Goal: Book appointment/travel/reservation

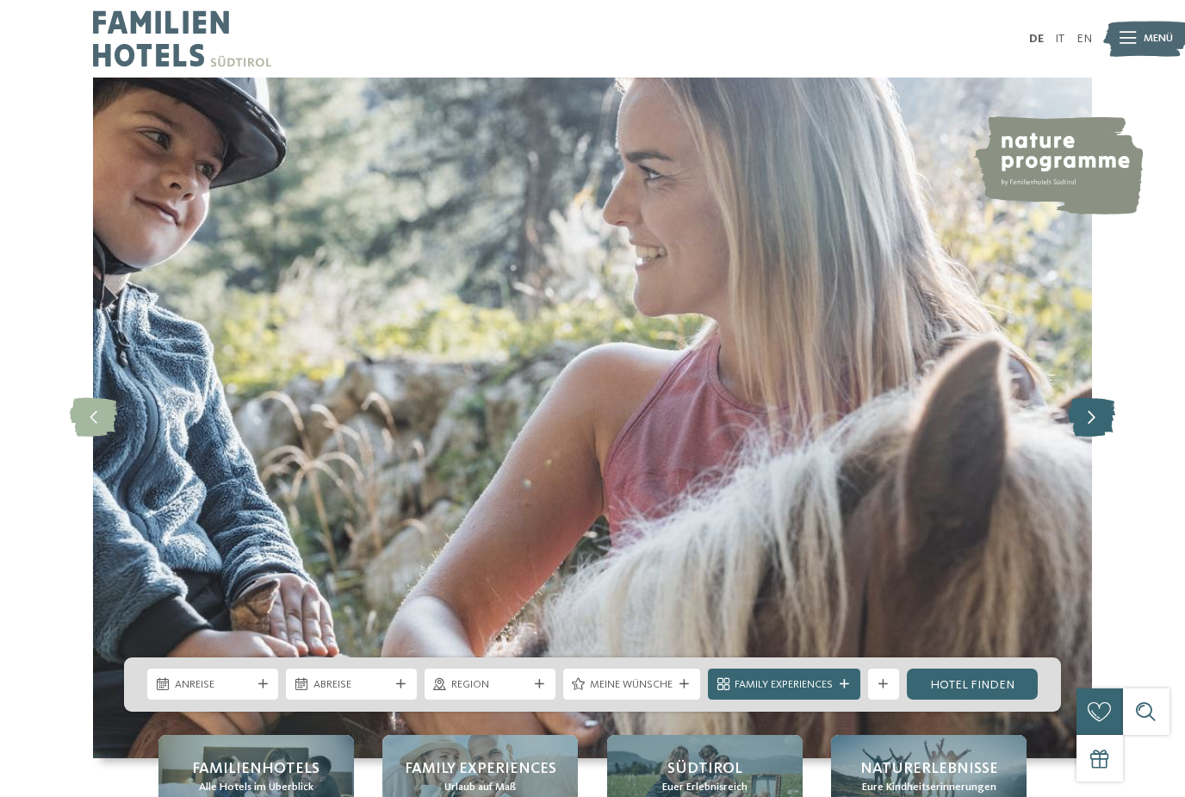
click at [1099, 437] on icon at bounding box center [1091, 417] width 47 height 39
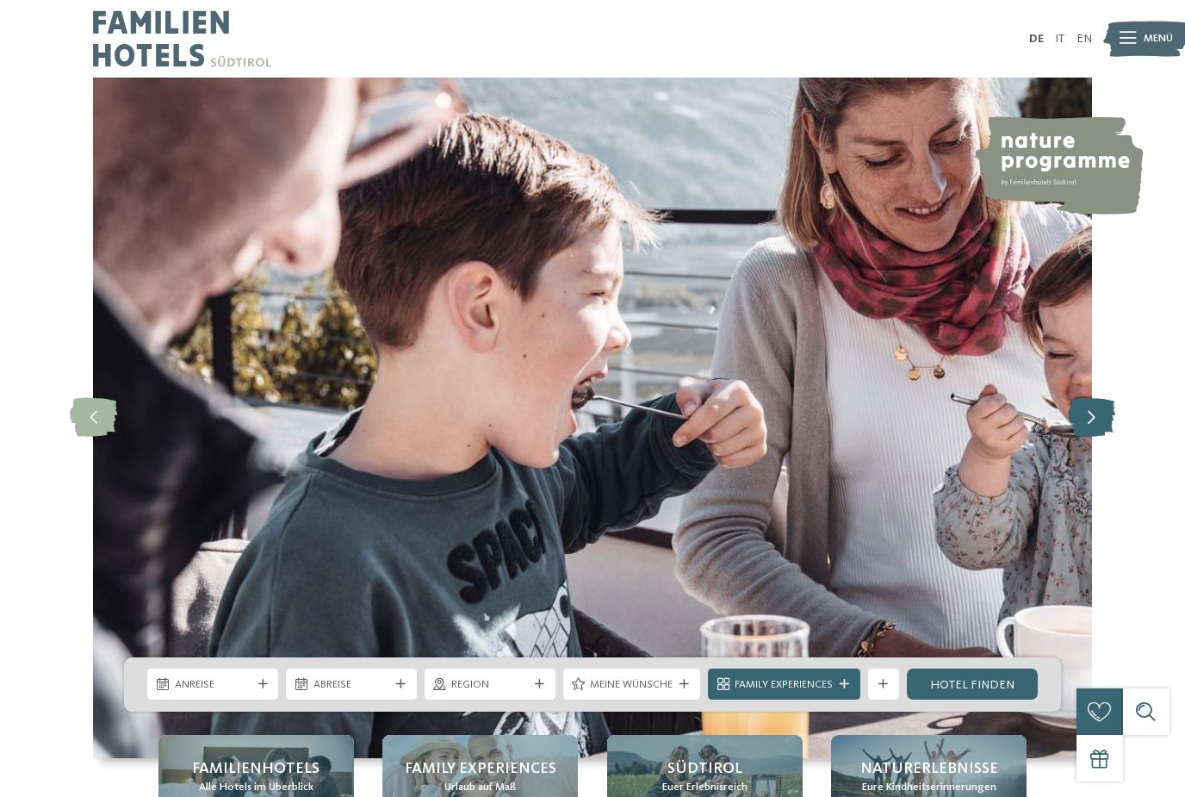
click at [1090, 437] on icon at bounding box center [1091, 417] width 47 height 39
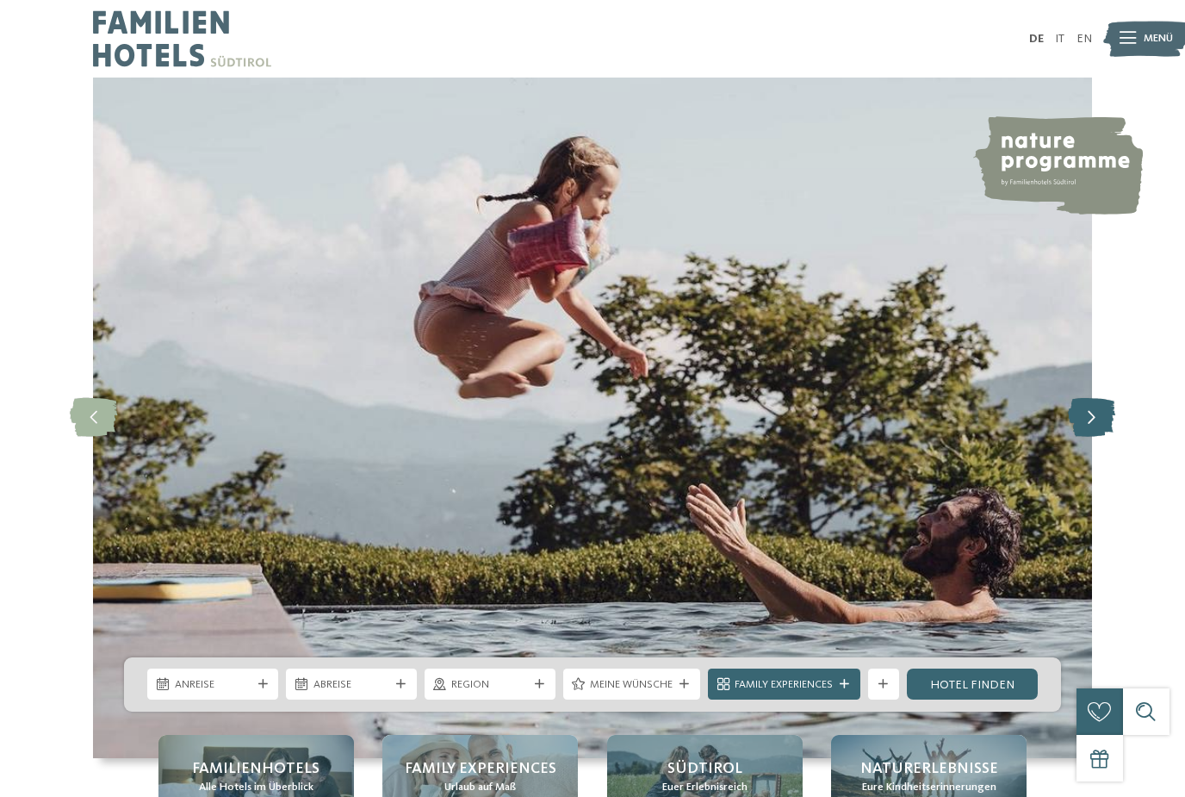
click at [1081, 437] on icon at bounding box center [1091, 417] width 47 height 39
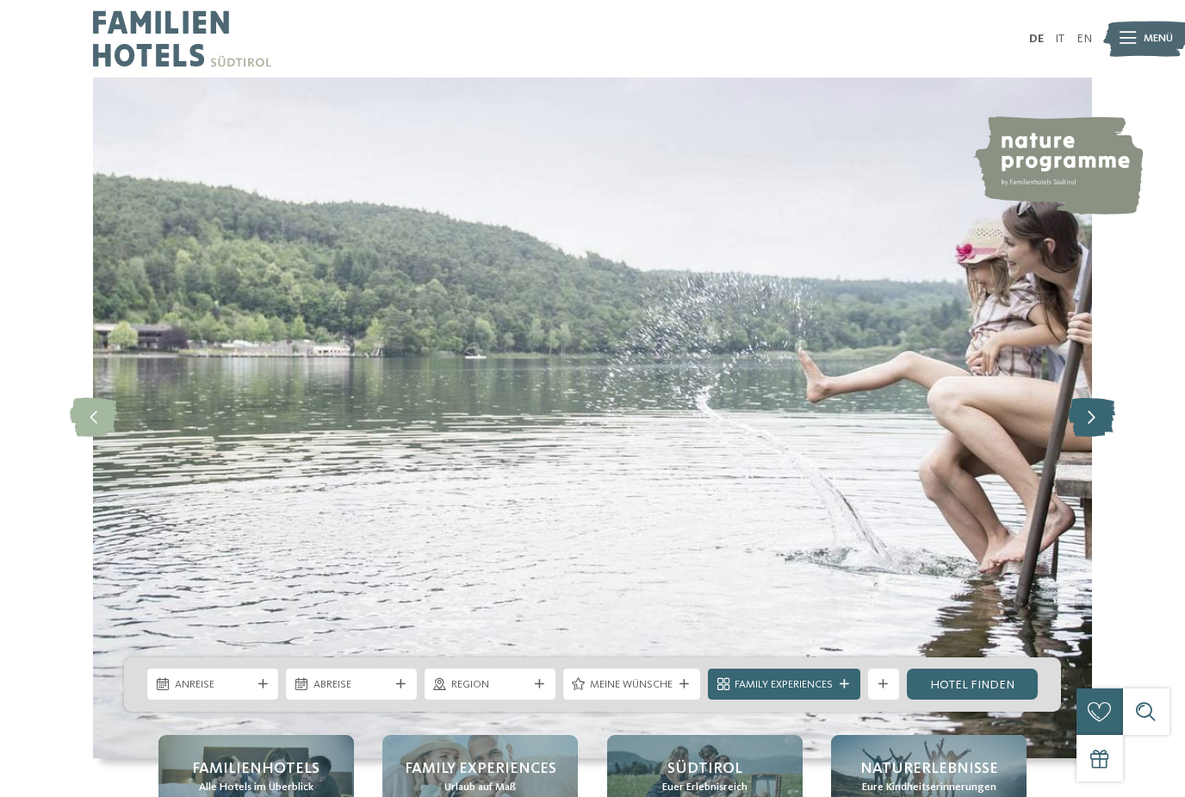
click at [1097, 437] on icon at bounding box center [1091, 417] width 47 height 39
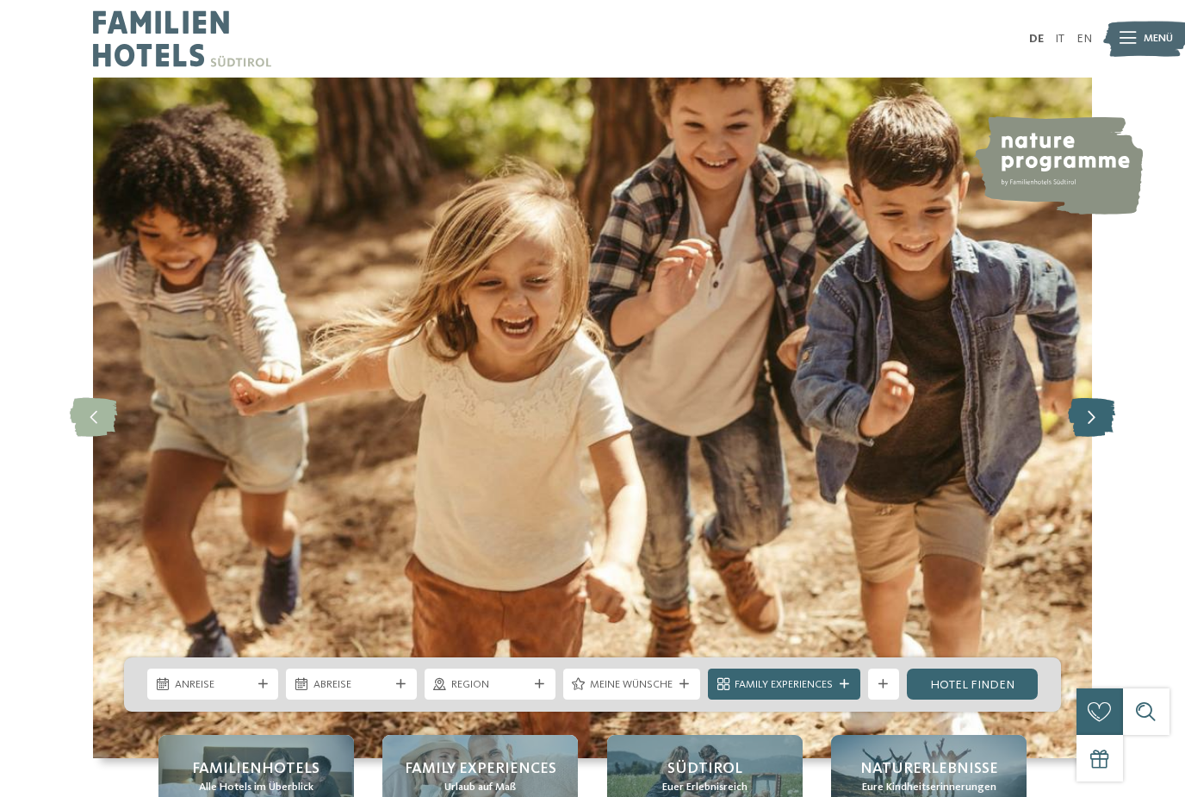
click at [1075, 437] on icon at bounding box center [1091, 417] width 47 height 39
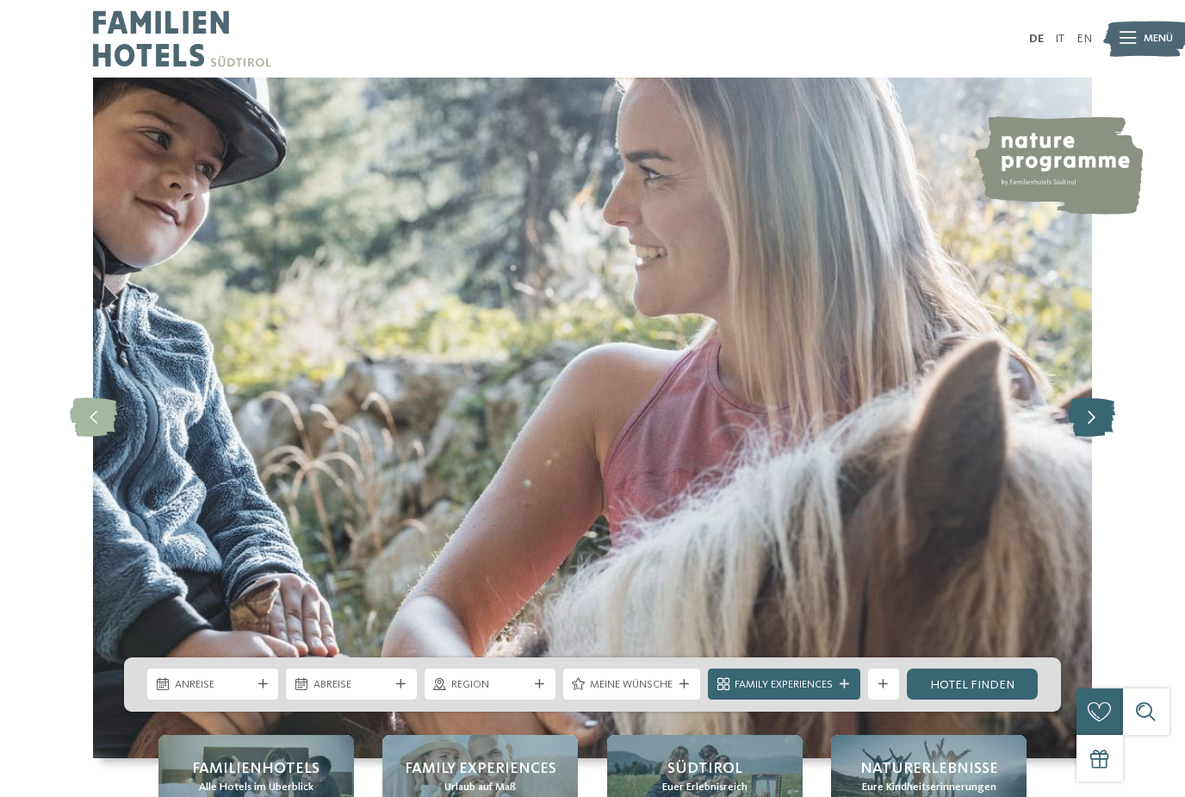
click at [1078, 437] on icon at bounding box center [1091, 417] width 47 height 39
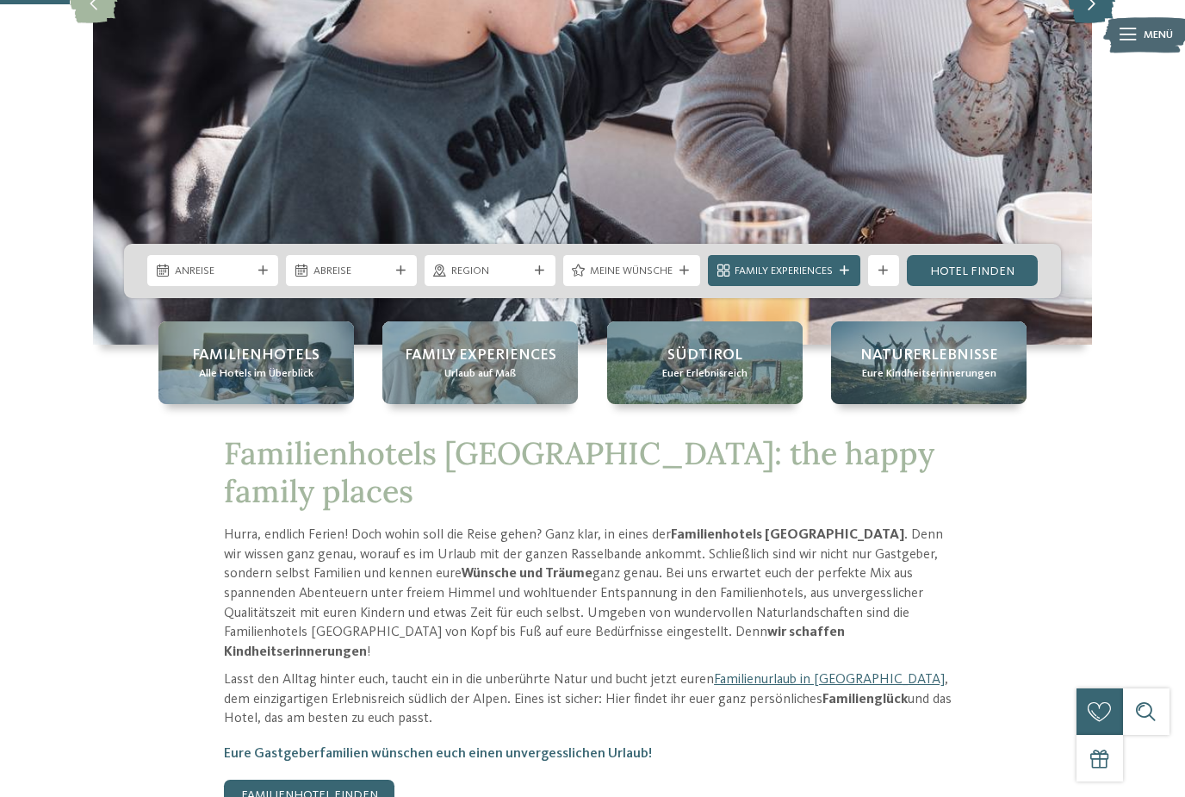
scroll to position [414, 0]
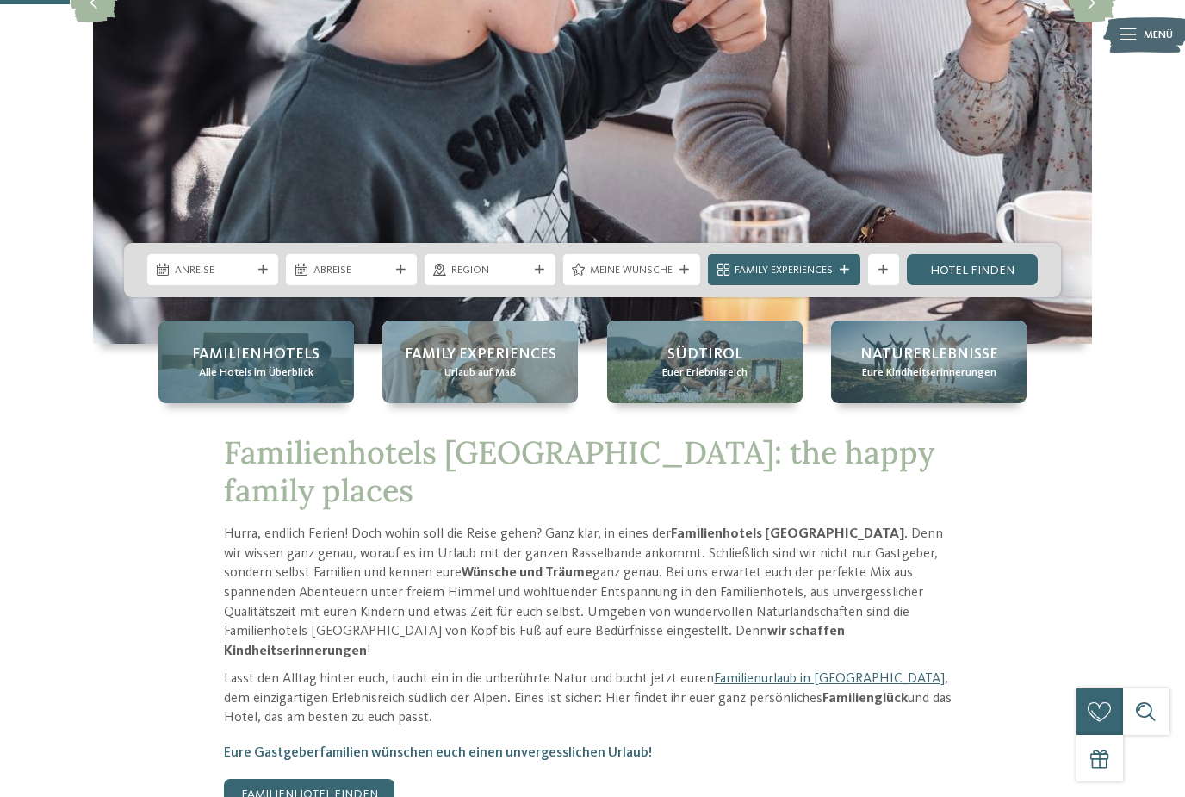
click at [234, 381] on span "Alle Hotels im Überblick" at bounding box center [256, 373] width 115 height 16
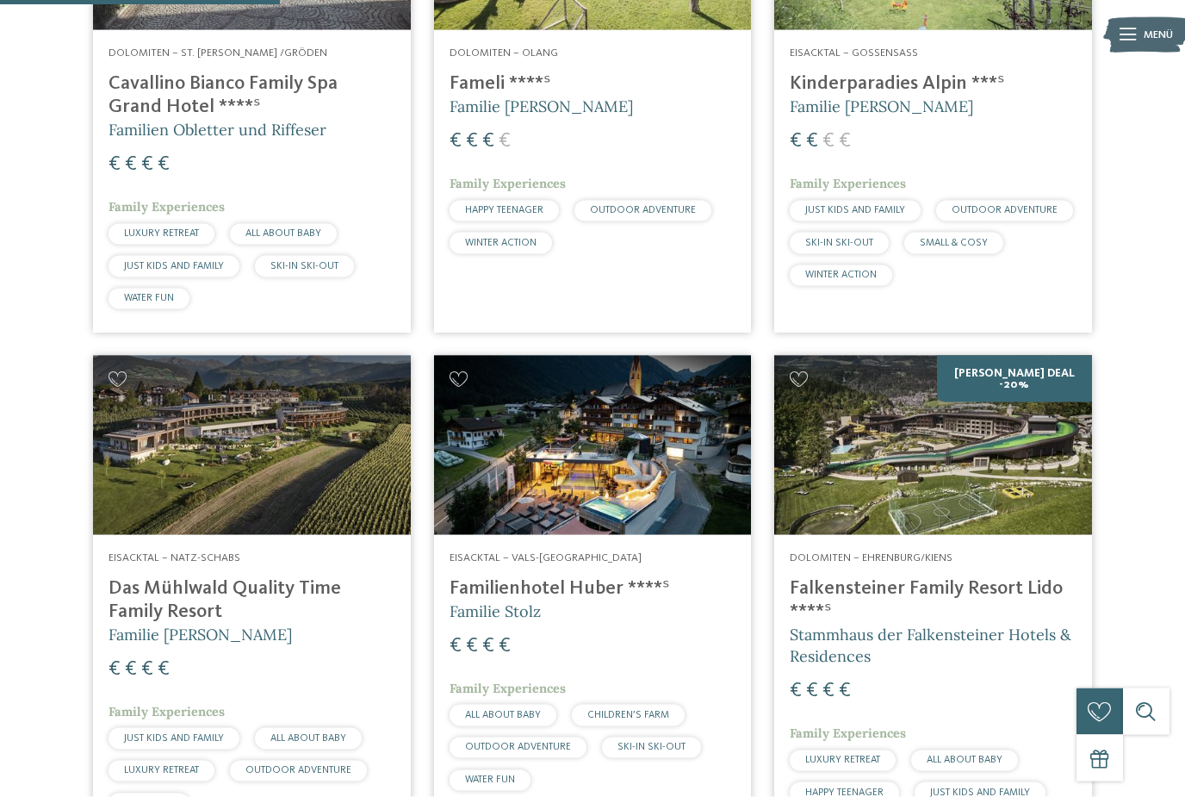
scroll to position [1154, 0]
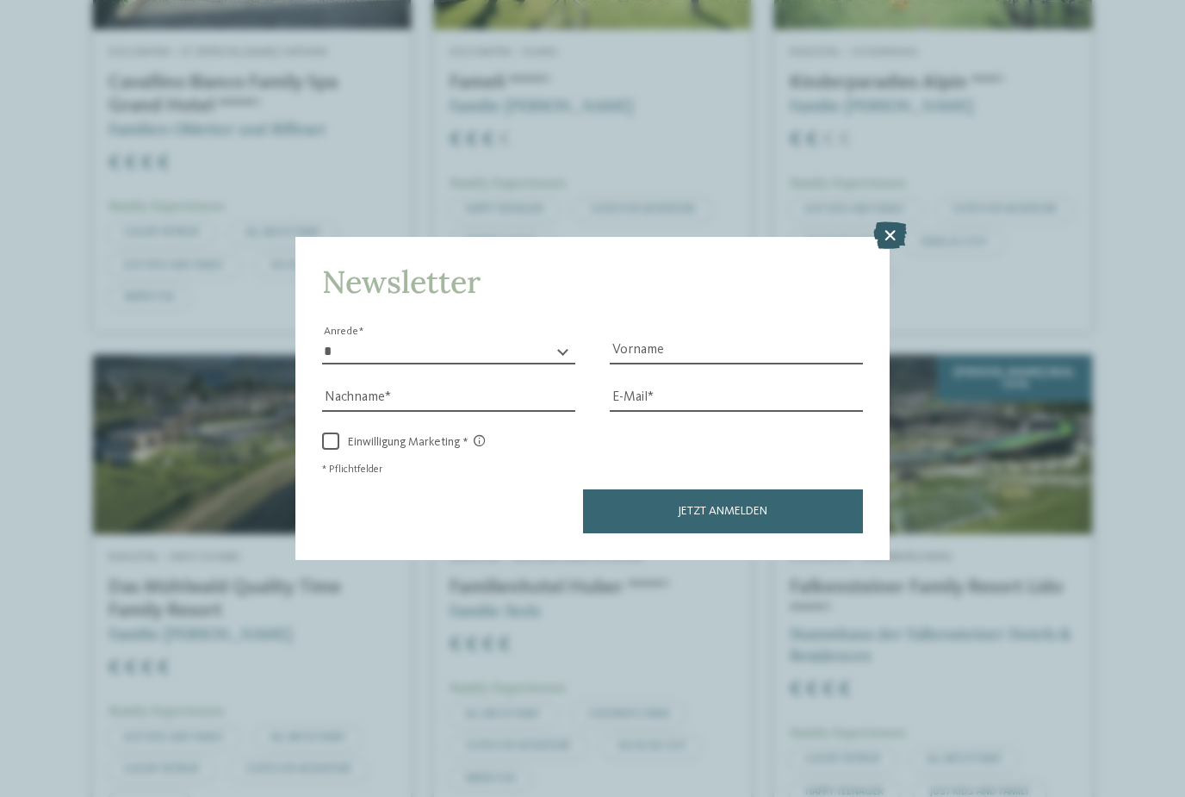
click at [893, 221] on icon at bounding box center [890, 235] width 34 height 28
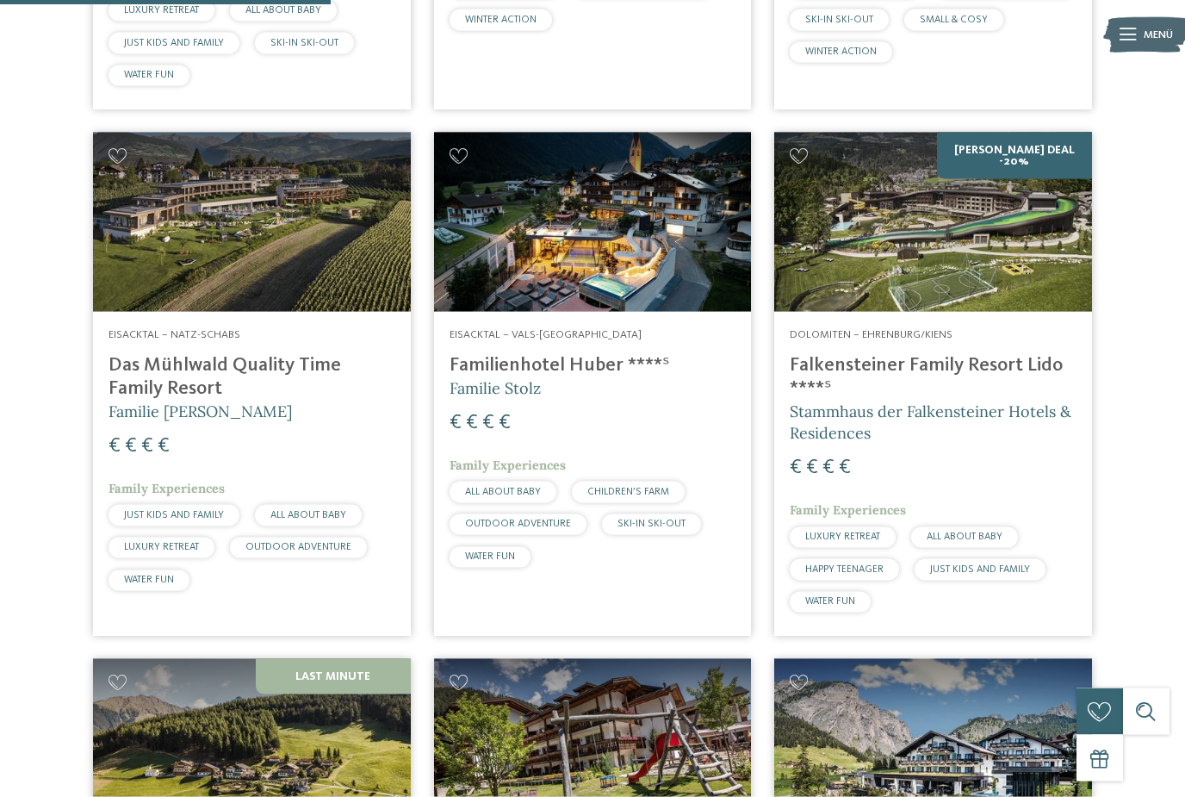
scroll to position [1360, 0]
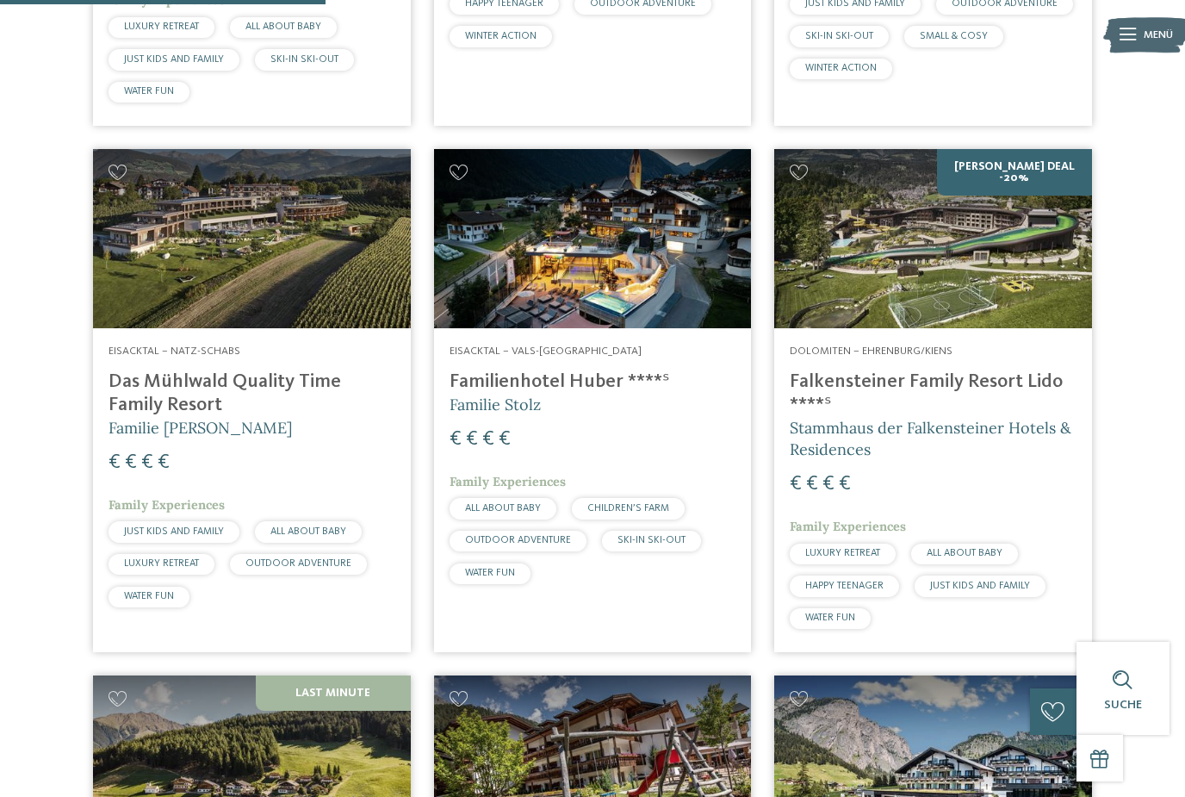
click at [1008, 295] on img at bounding box center [933, 238] width 318 height 178
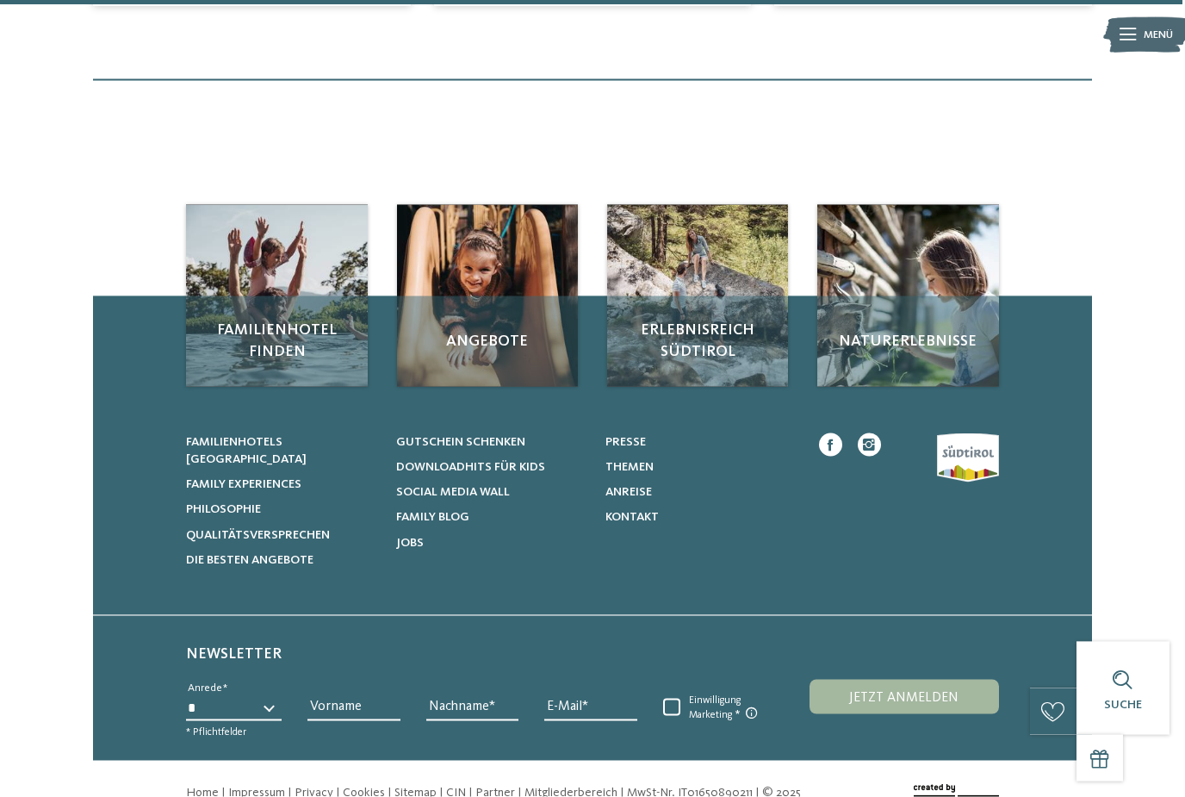
scroll to position [4926, 0]
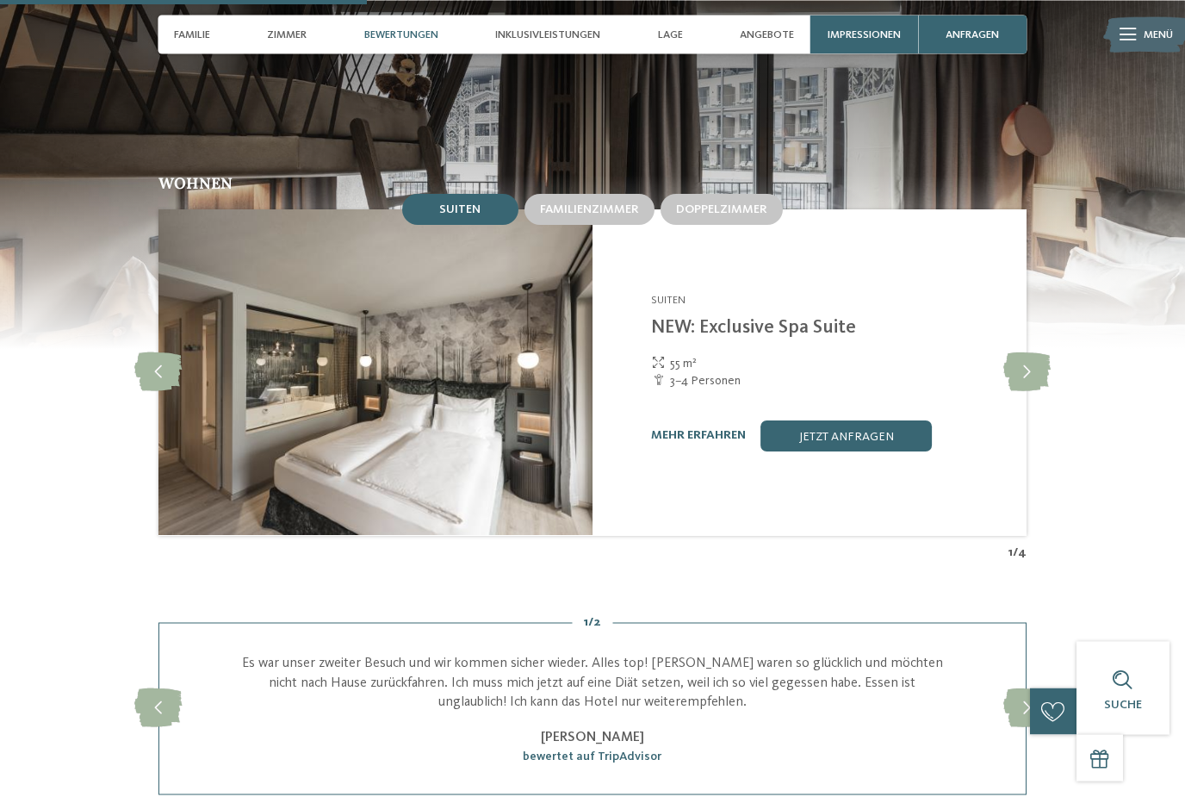
scroll to position [1619, 0]
click at [623, 225] on div "Familienzimmer" at bounding box center [590, 209] width 130 height 31
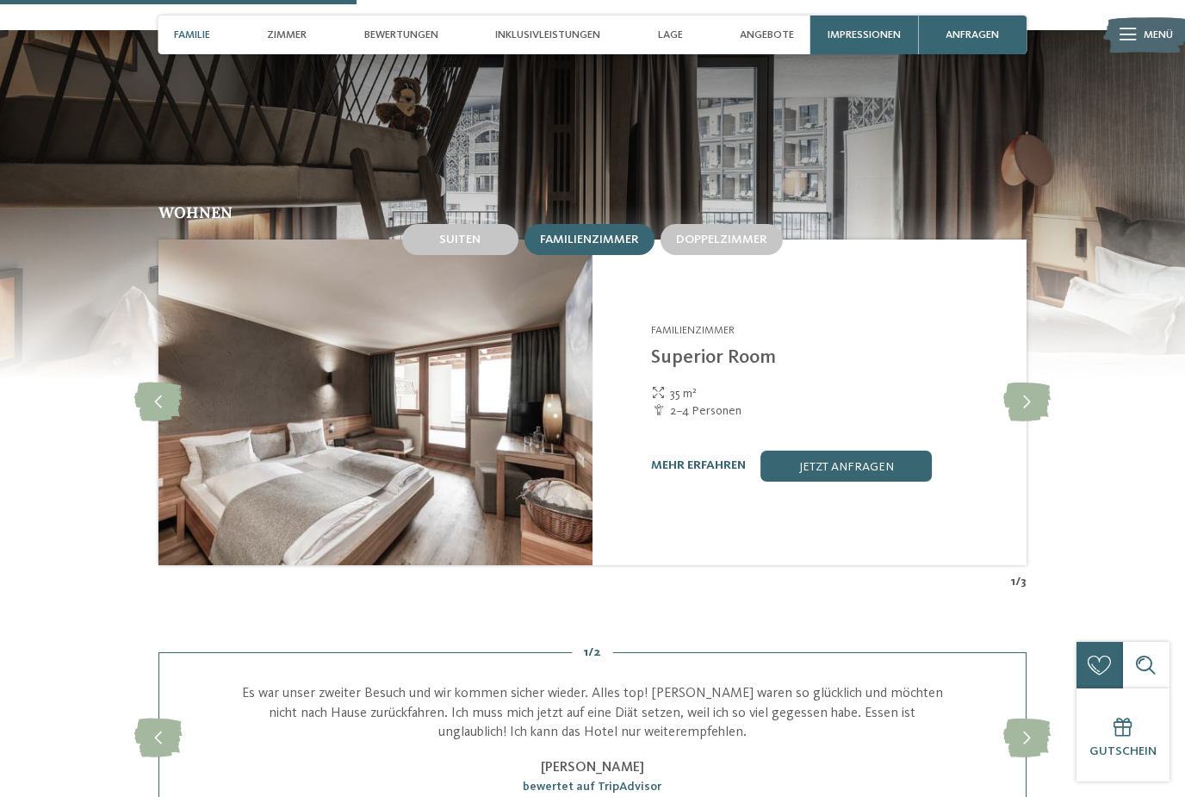
scroll to position [1582, 0]
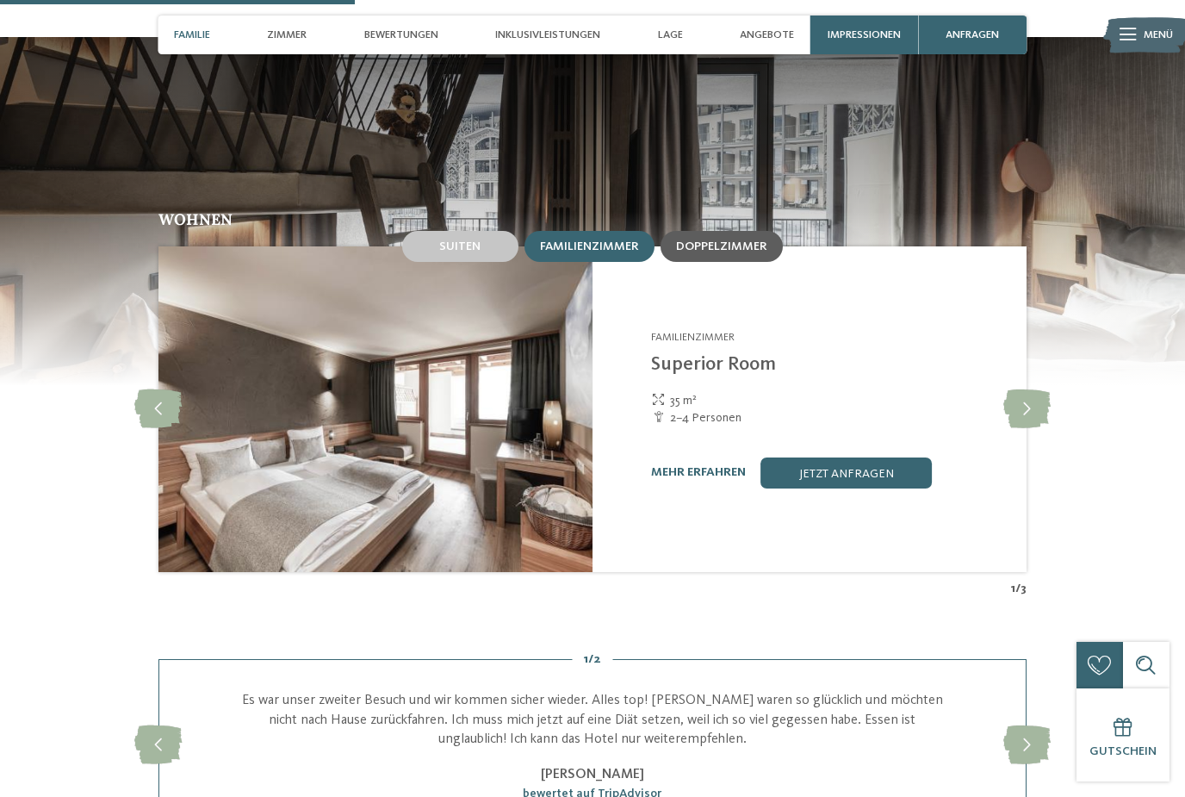
click at [732, 262] on div "Doppelzimmer" at bounding box center [722, 246] width 122 height 31
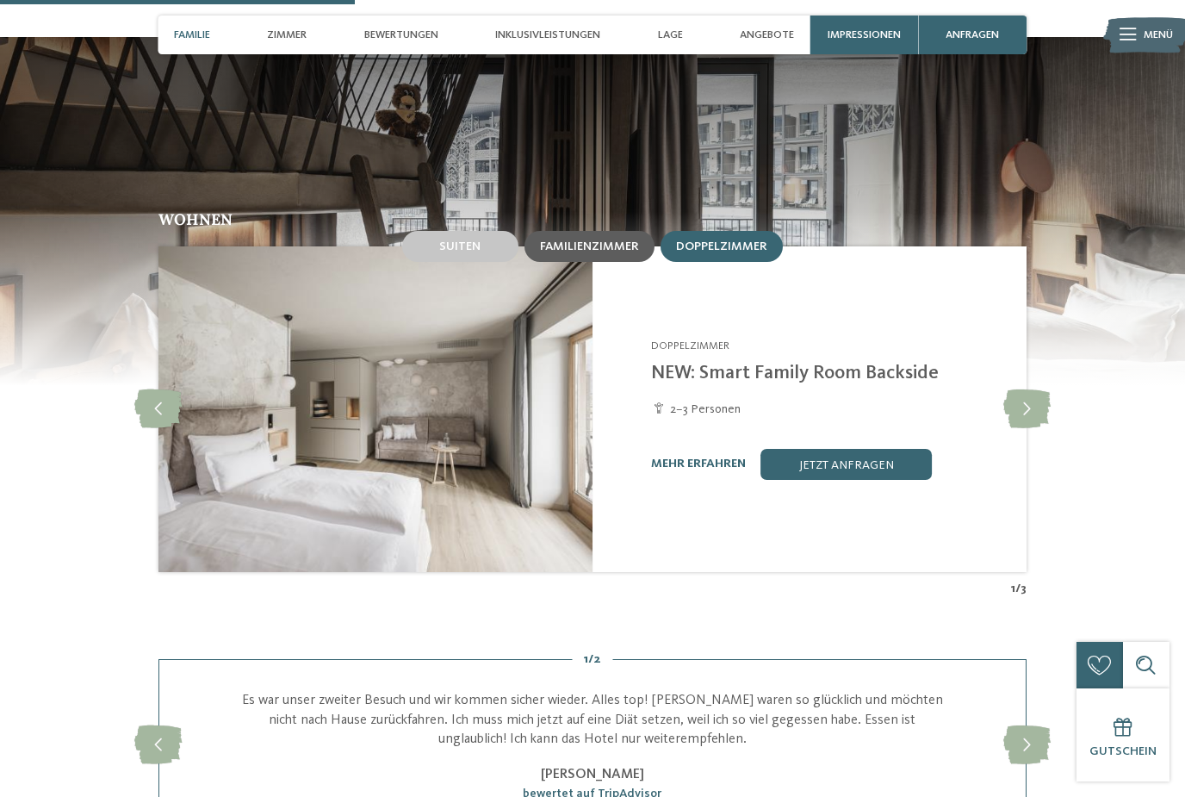
click at [610, 252] on span "Familienzimmer" at bounding box center [589, 246] width 99 height 12
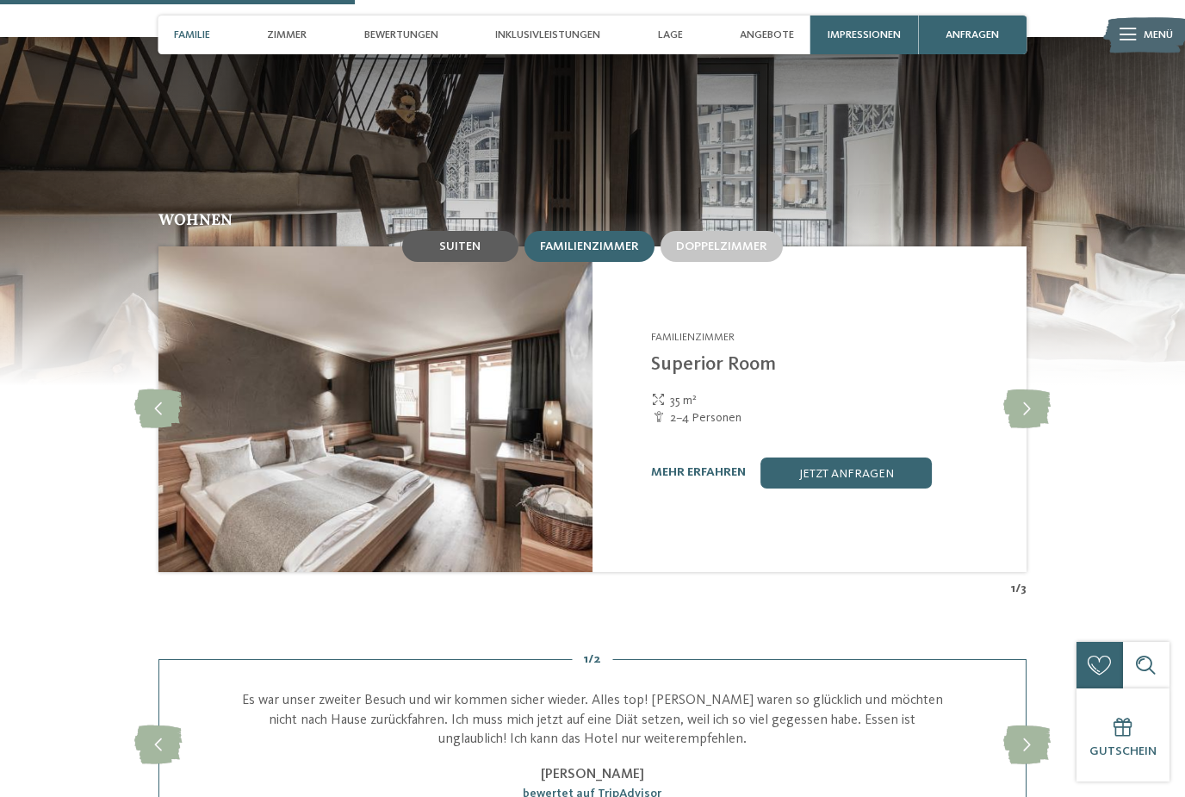
click at [452, 252] on span "Suiten" at bounding box center [459, 246] width 41 height 12
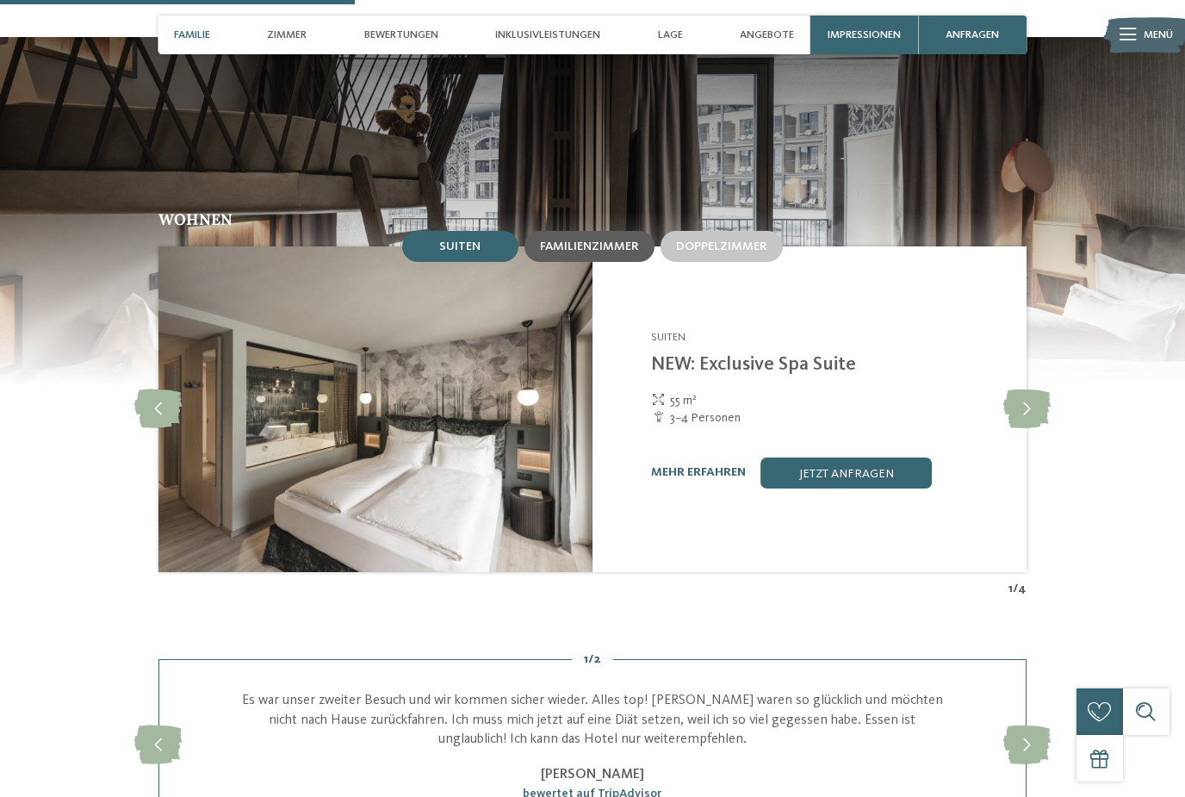
click at [583, 252] on span "Familienzimmer" at bounding box center [589, 246] width 99 height 12
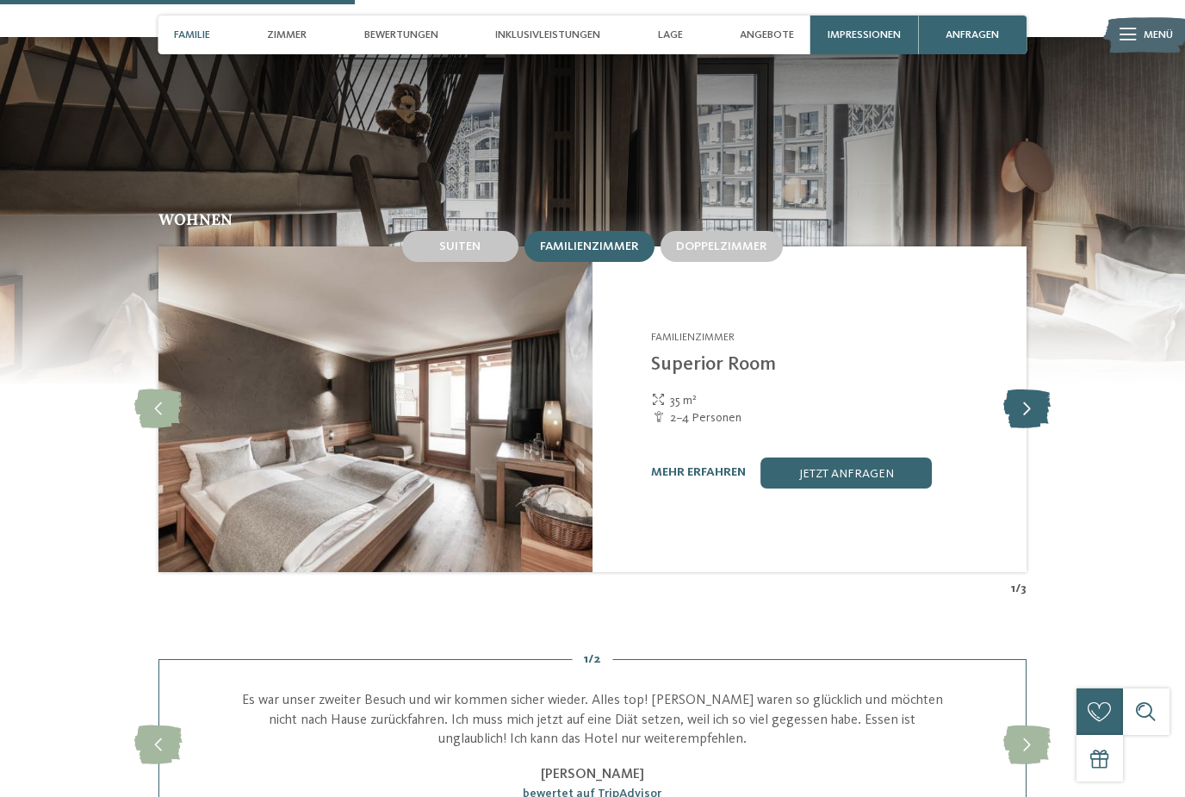
click at [1047, 428] on icon at bounding box center [1027, 408] width 47 height 39
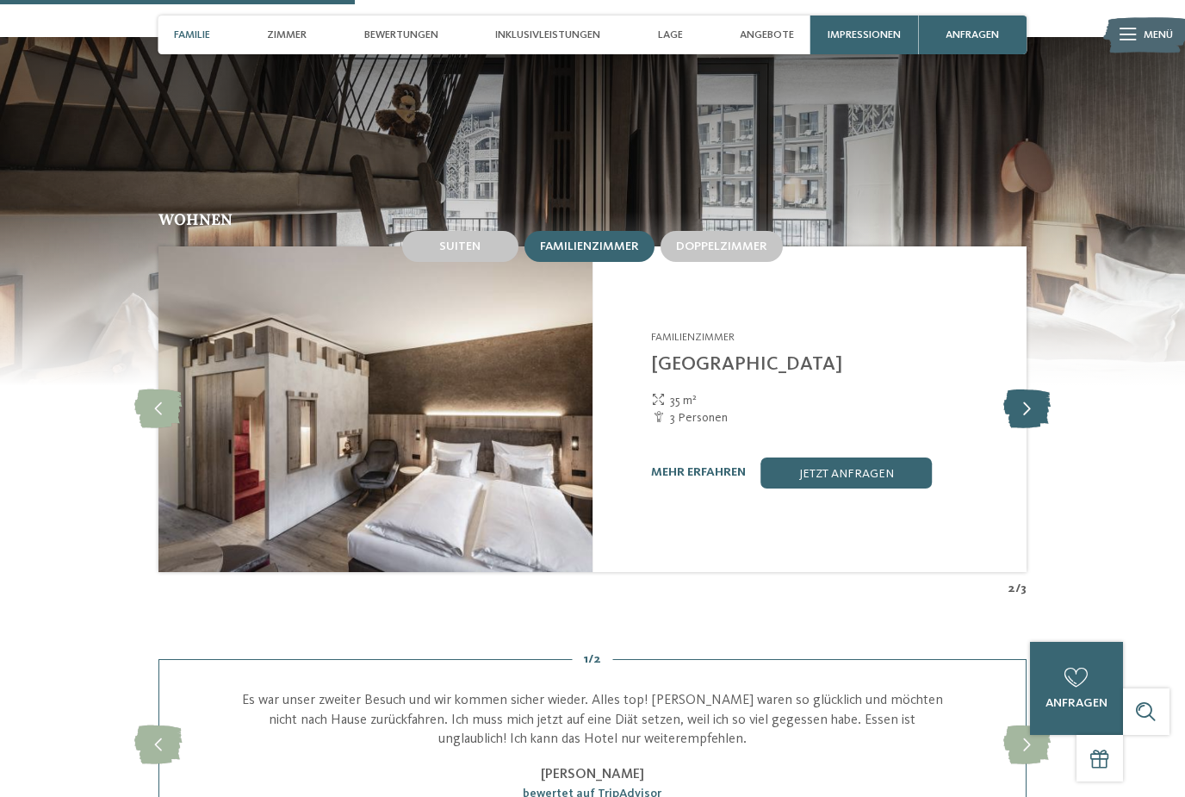
click at [1032, 428] on icon at bounding box center [1027, 408] width 47 height 39
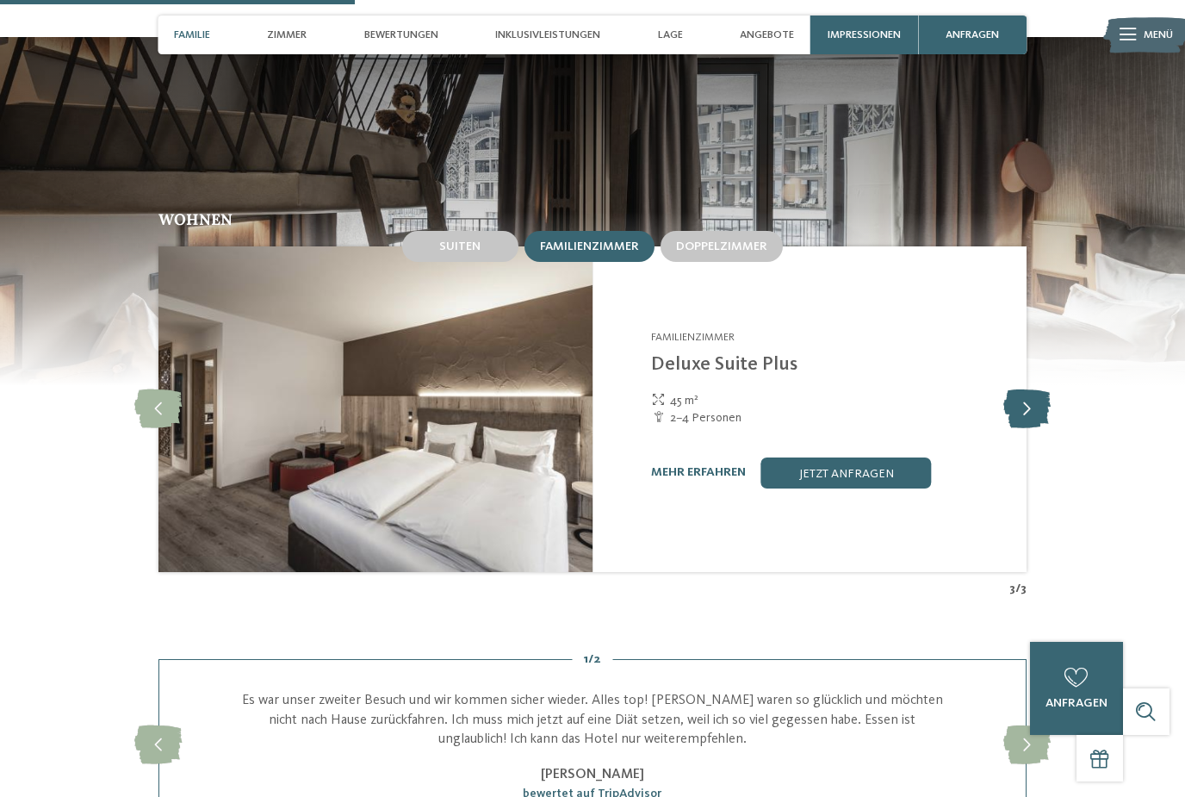
click at [1035, 428] on icon at bounding box center [1027, 408] width 47 height 39
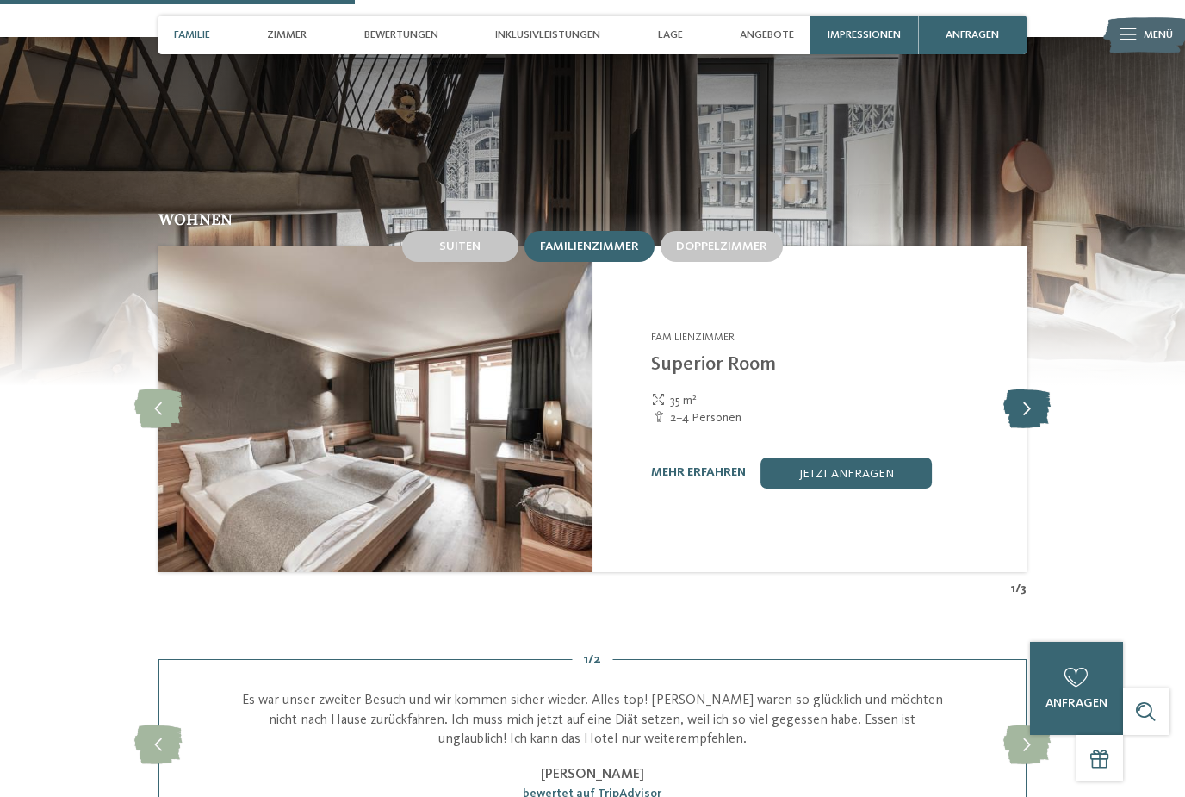
click at [1034, 428] on icon at bounding box center [1027, 408] width 47 height 39
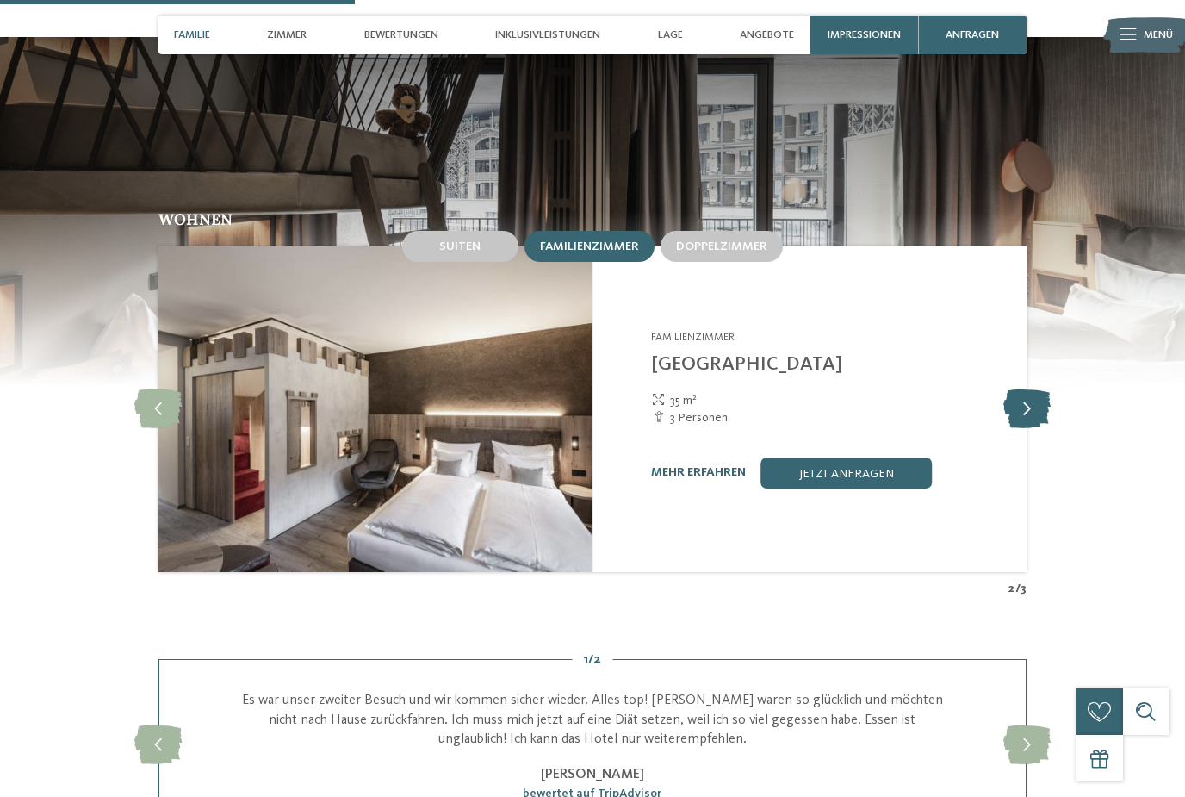
click at [1034, 428] on icon at bounding box center [1027, 408] width 47 height 39
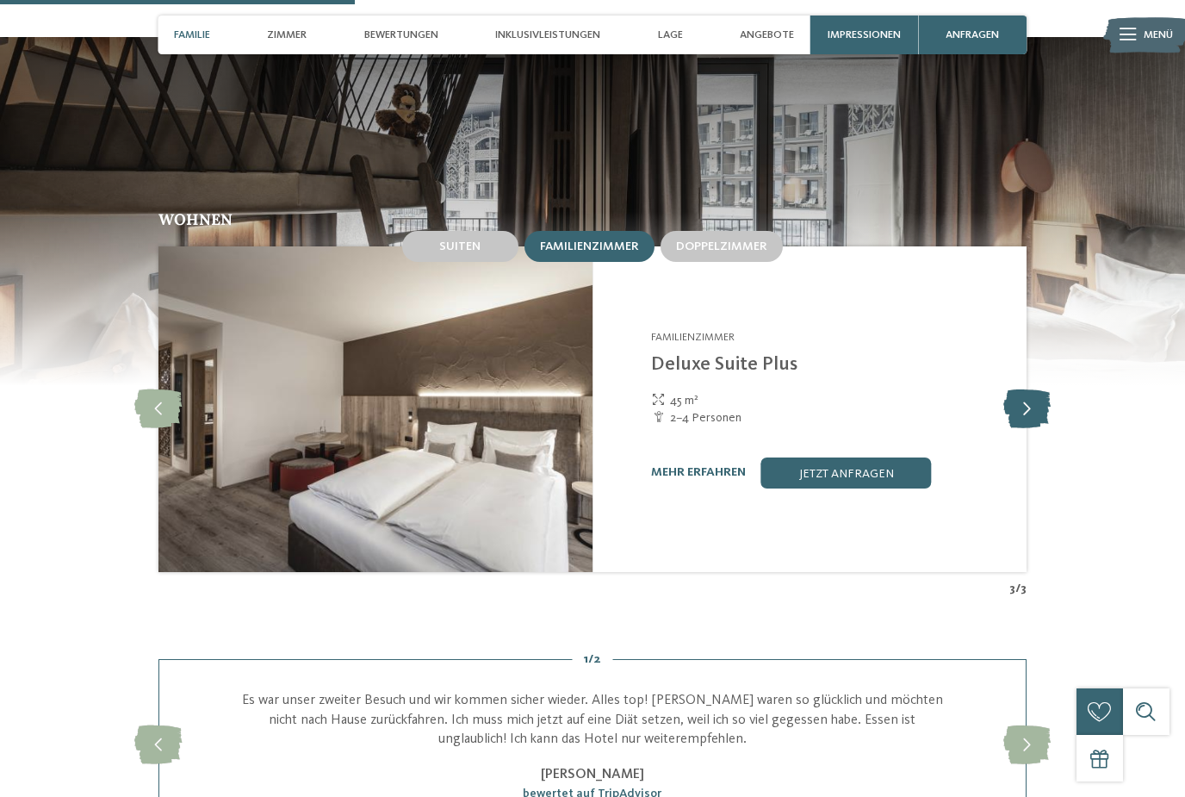
click at [1035, 428] on icon at bounding box center [1027, 408] width 47 height 39
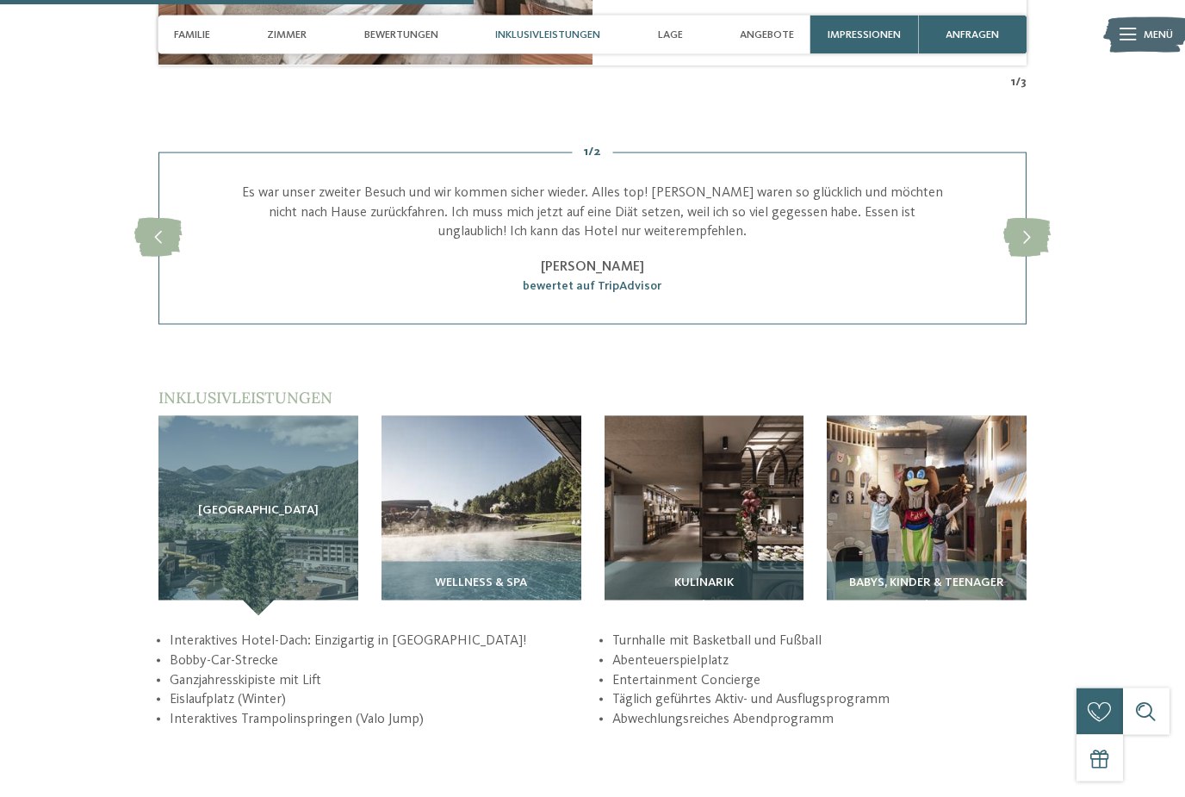
scroll to position [2090, 0]
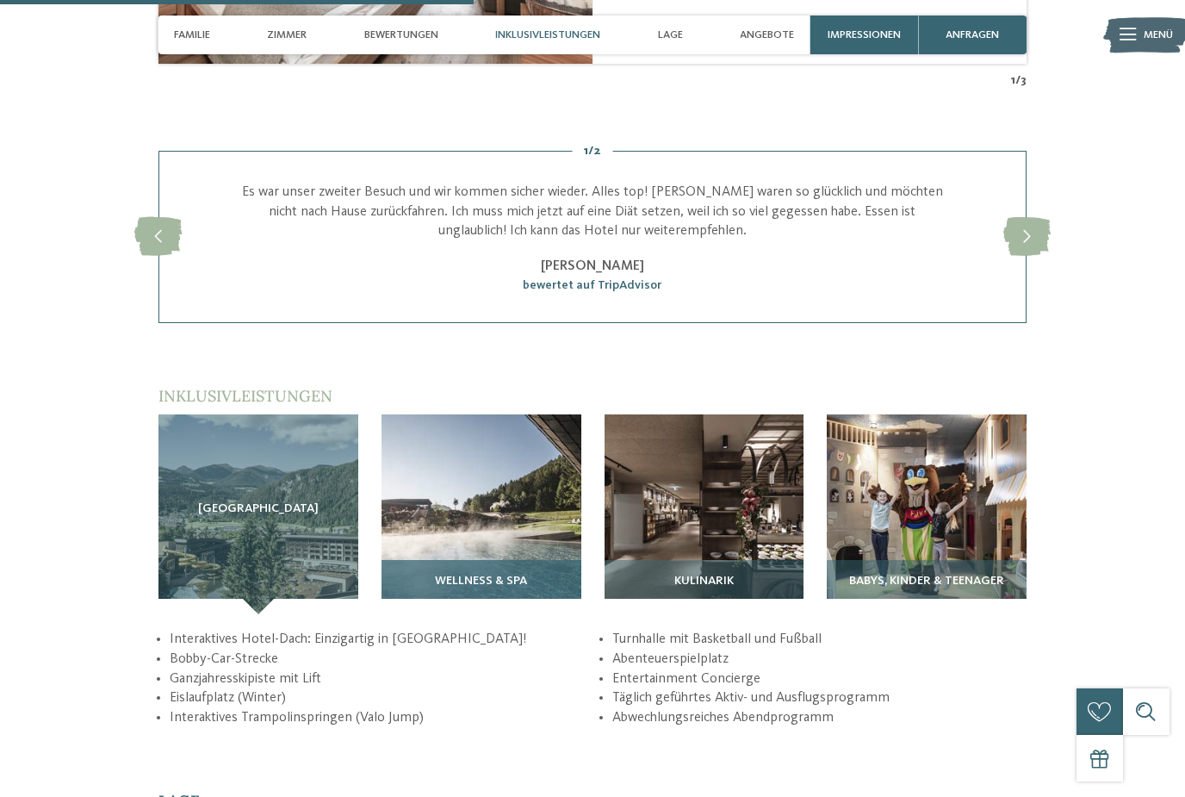
click at [451, 524] on img at bounding box center [482, 514] width 200 height 200
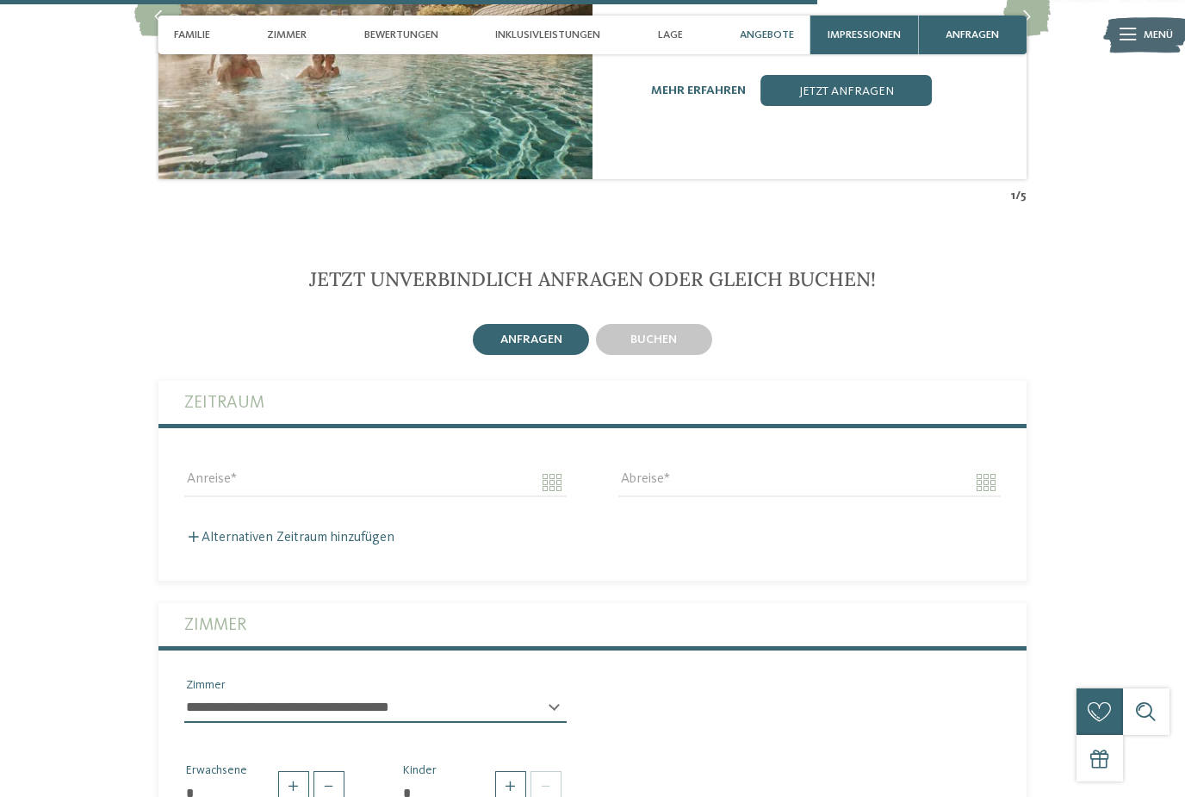
scroll to position [3636, 0]
